Goal: Information Seeking & Learning: Check status

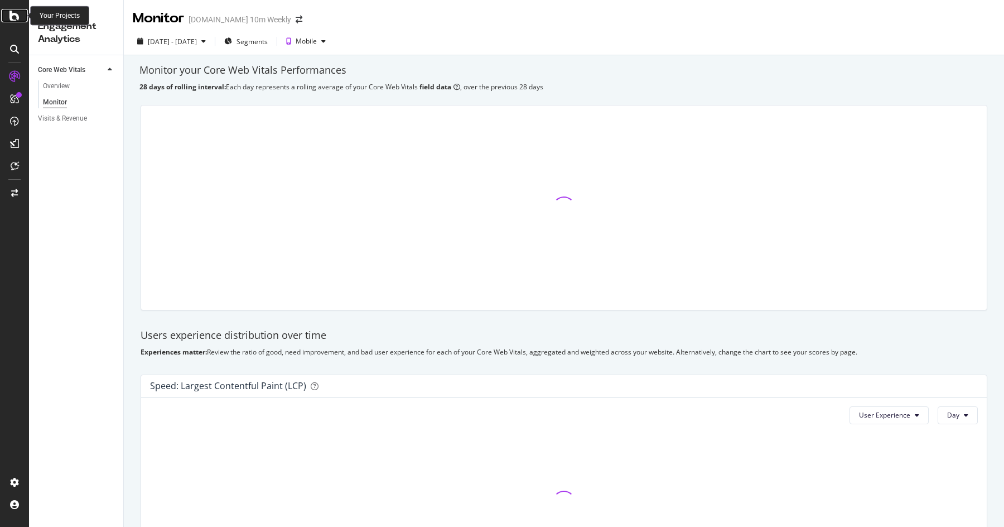
click at [15, 16] on icon at bounding box center [14, 15] width 10 height 13
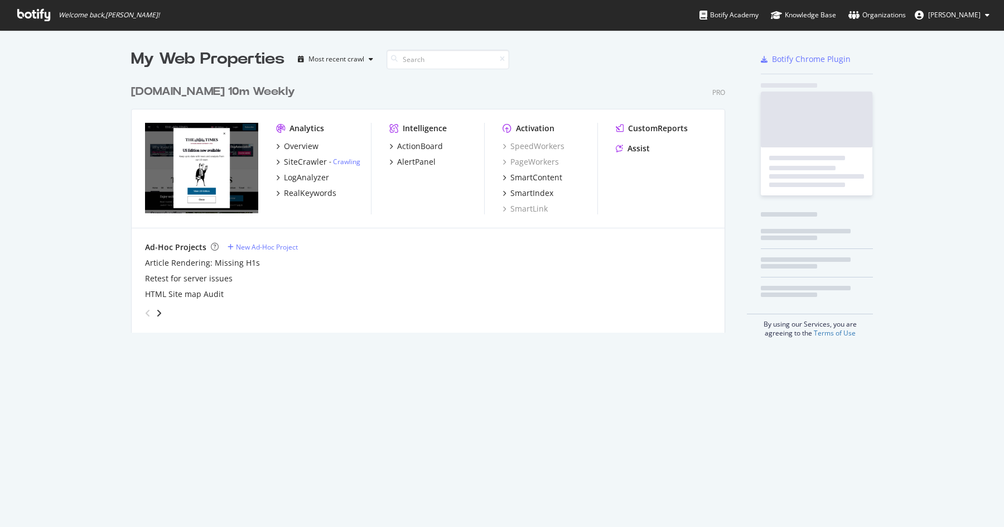
scroll to position [527, 1004]
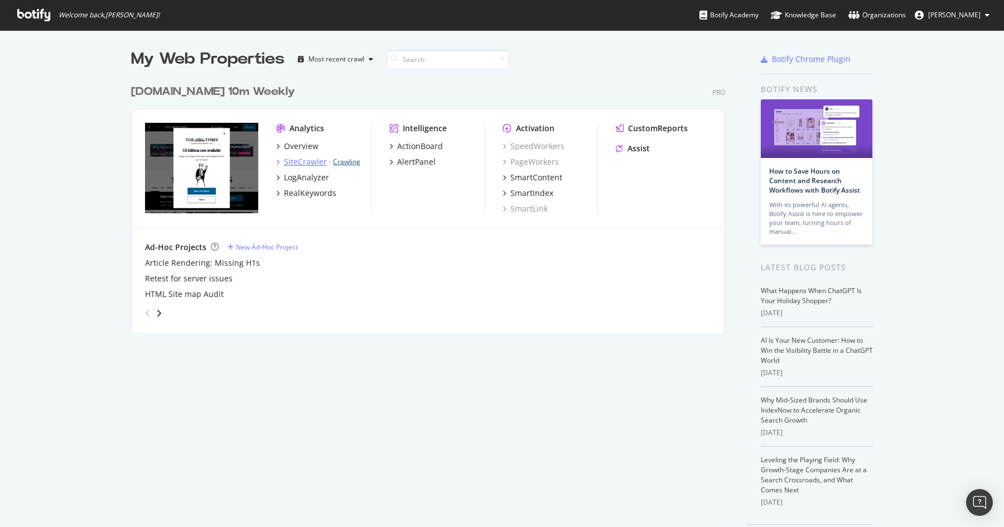
click at [339, 159] on link "Crawling" at bounding box center [346, 161] width 27 height 9
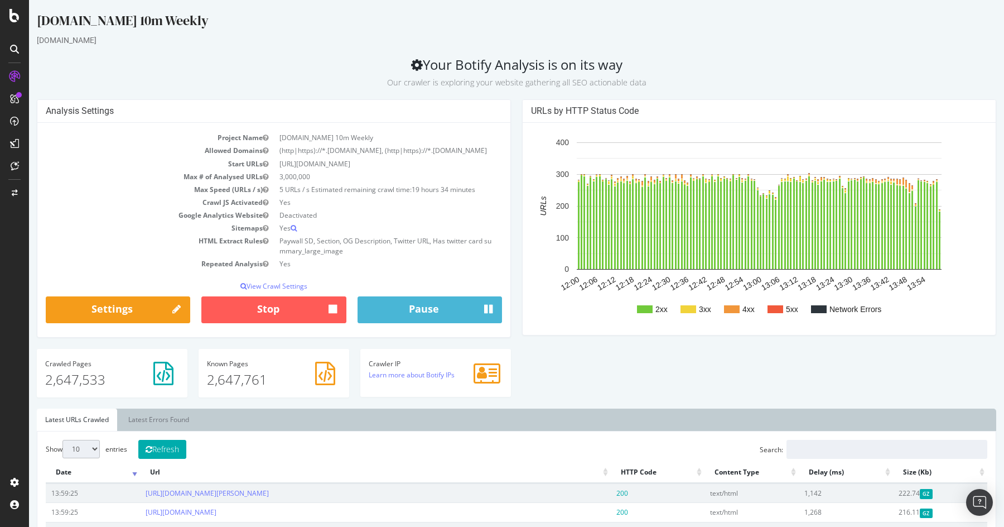
drag, startPoint x: 426, startPoint y: 67, endPoint x: 631, endPoint y: 60, distance: 204.8
click at [631, 60] on h2 "Your Botify Analysis is on its way Our crawler is exploring your website gather…" at bounding box center [516, 72] width 959 height 31
click at [515, 192] on div "Analysis Settings Project Name [DOMAIN_NAME] 10m Weekly Allowed Domains (http|h…" at bounding box center [273, 223] width 485 height 249
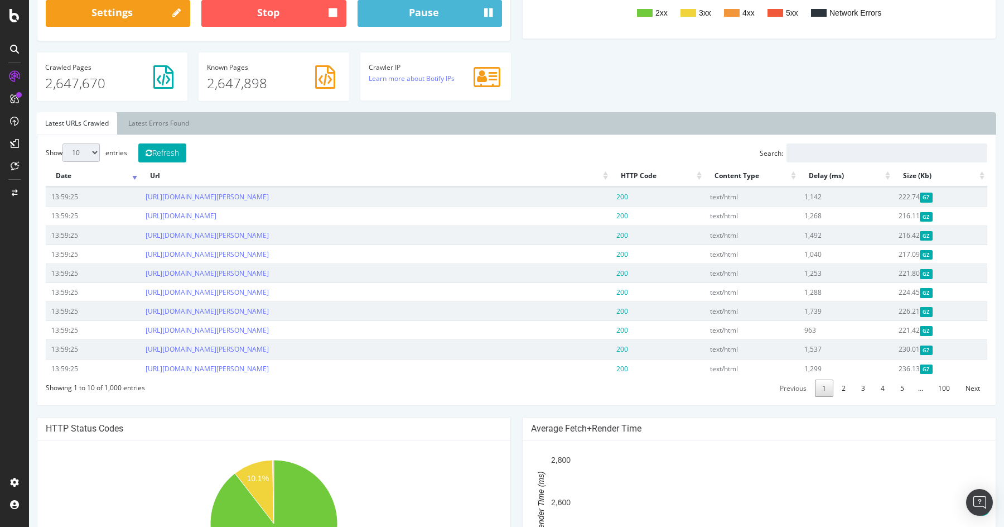
scroll to position [297, 0]
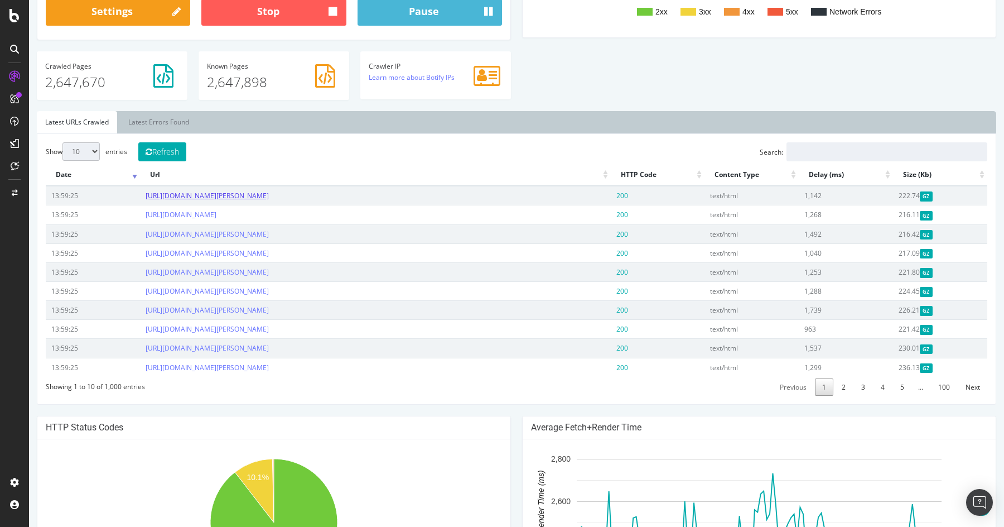
click at [269, 200] on link "[URL][DOMAIN_NAME][PERSON_NAME]" at bounding box center [207, 195] width 123 height 9
click at [269, 239] on link "[URL][DOMAIN_NAME][PERSON_NAME]" at bounding box center [207, 233] width 123 height 9
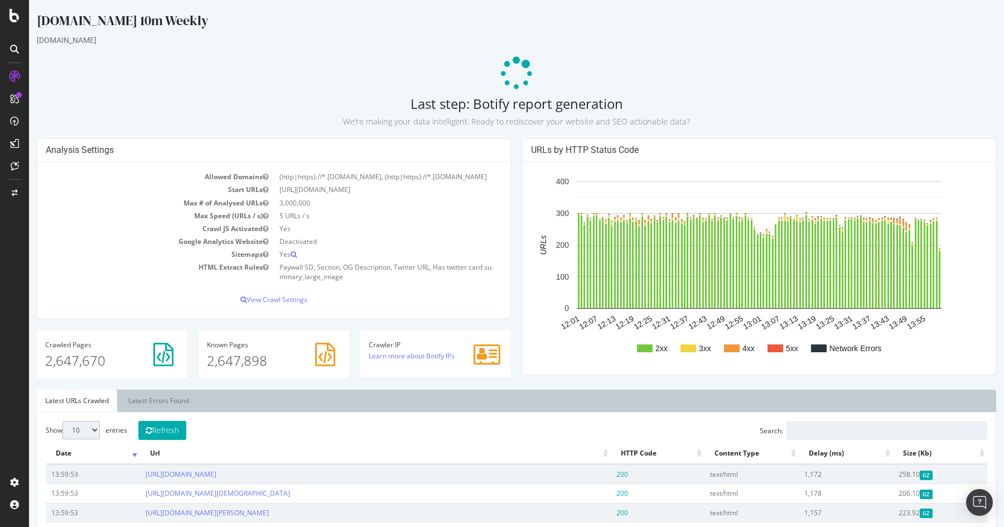
scroll to position [0, 0]
click at [11, 15] on icon at bounding box center [14, 15] width 10 height 13
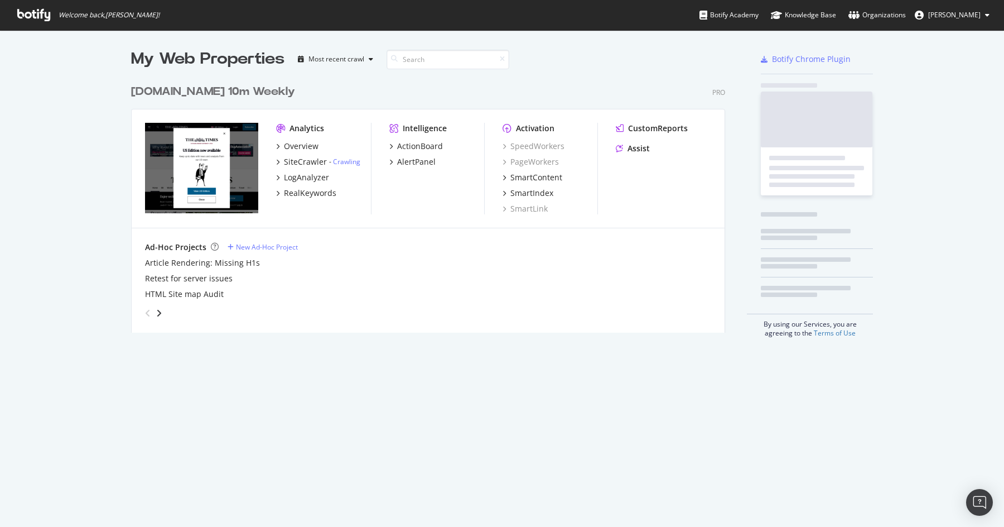
scroll to position [527, 1004]
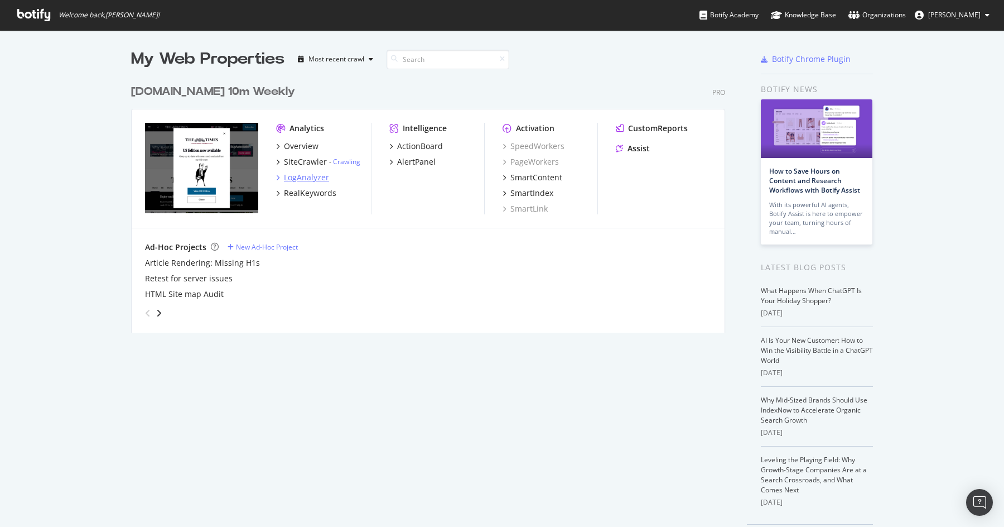
click at [311, 181] on div "LogAnalyzer" at bounding box center [306, 177] width 45 height 11
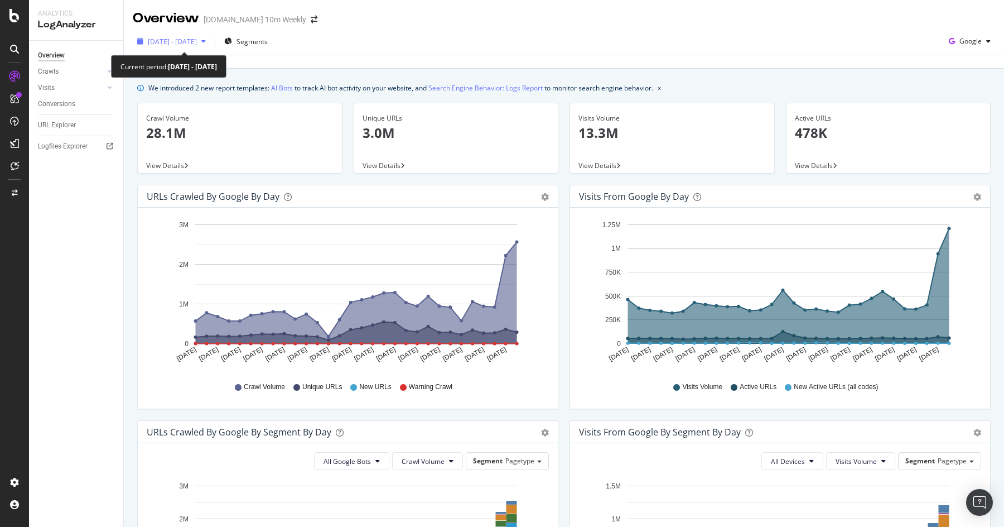
click at [197, 42] on span "[DATE] - [DATE]" at bounding box center [172, 41] width 49 height 9
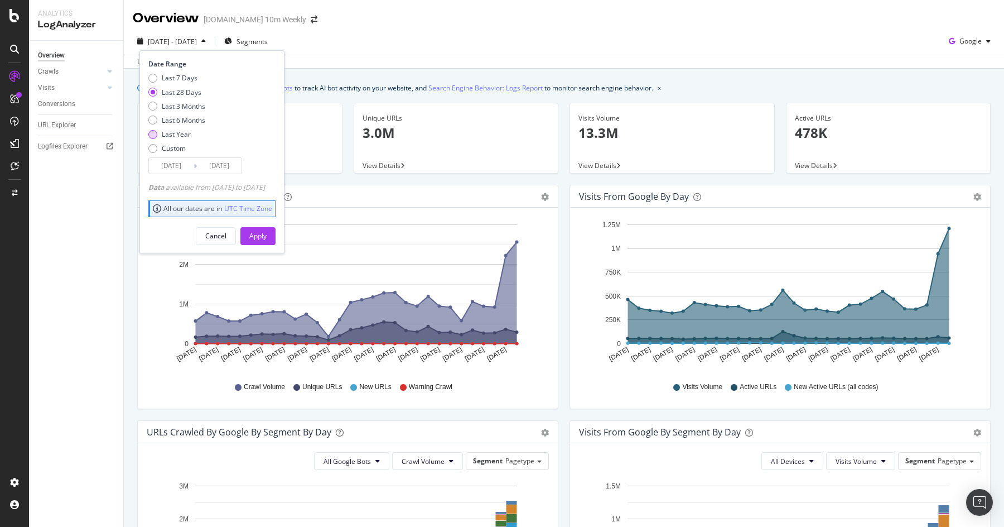
click at [158, 135] on div "Last Year" at bounding box center [176, 133] width 57 height 9
type input "[DATE]"
click at [267, 240] on div "Apply" at bounding box center [257, 235] width 17 height 9
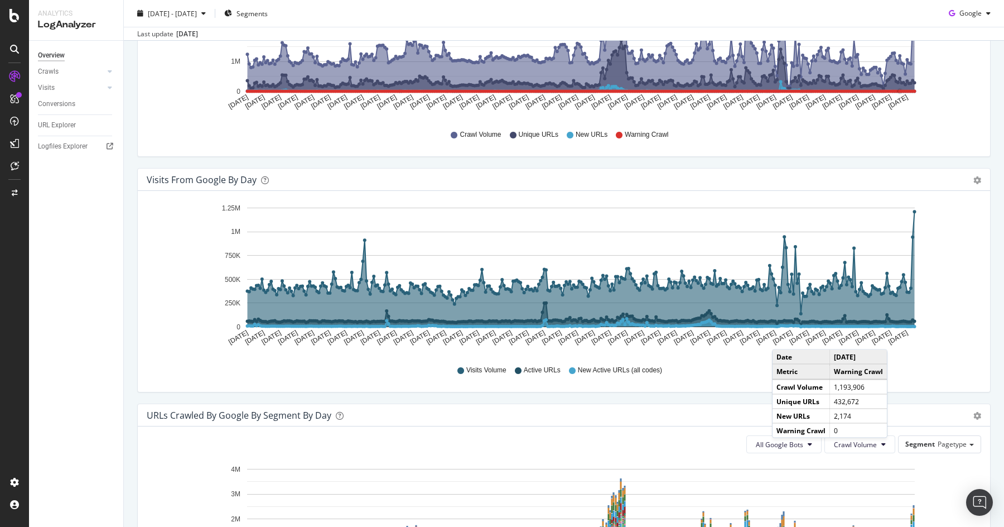
scroll to position [286, 0]
